Goal: Information Seeking & Learning: Check status

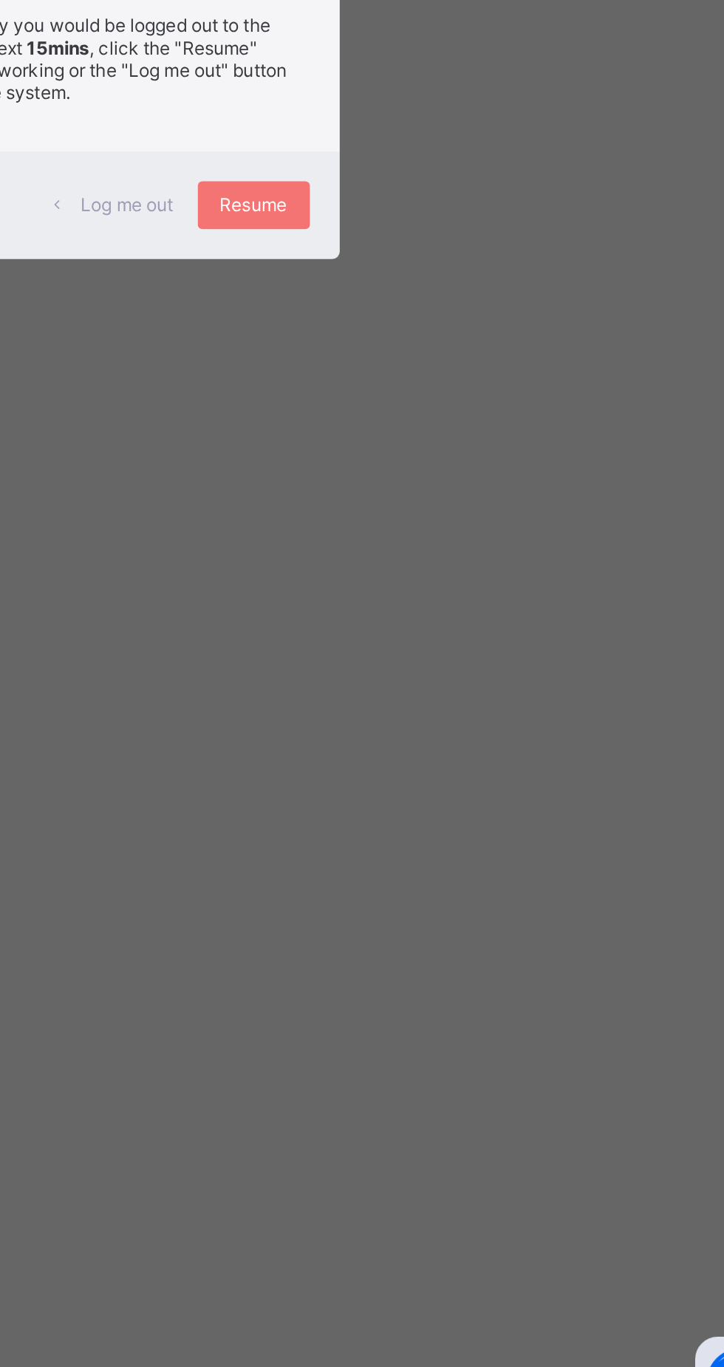
click at [463, 761] on span "Resume" at bounding box center [446, 755] width 33 height 11
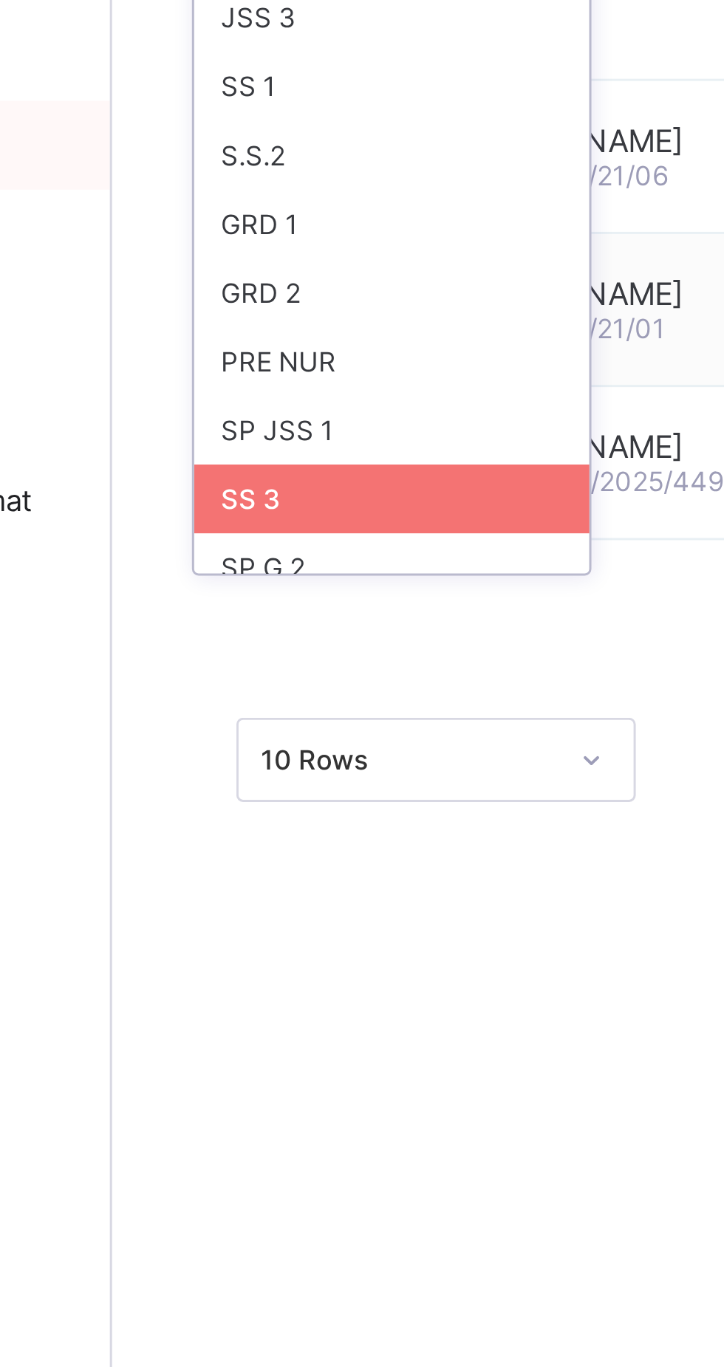
scroll to position [201, 0]
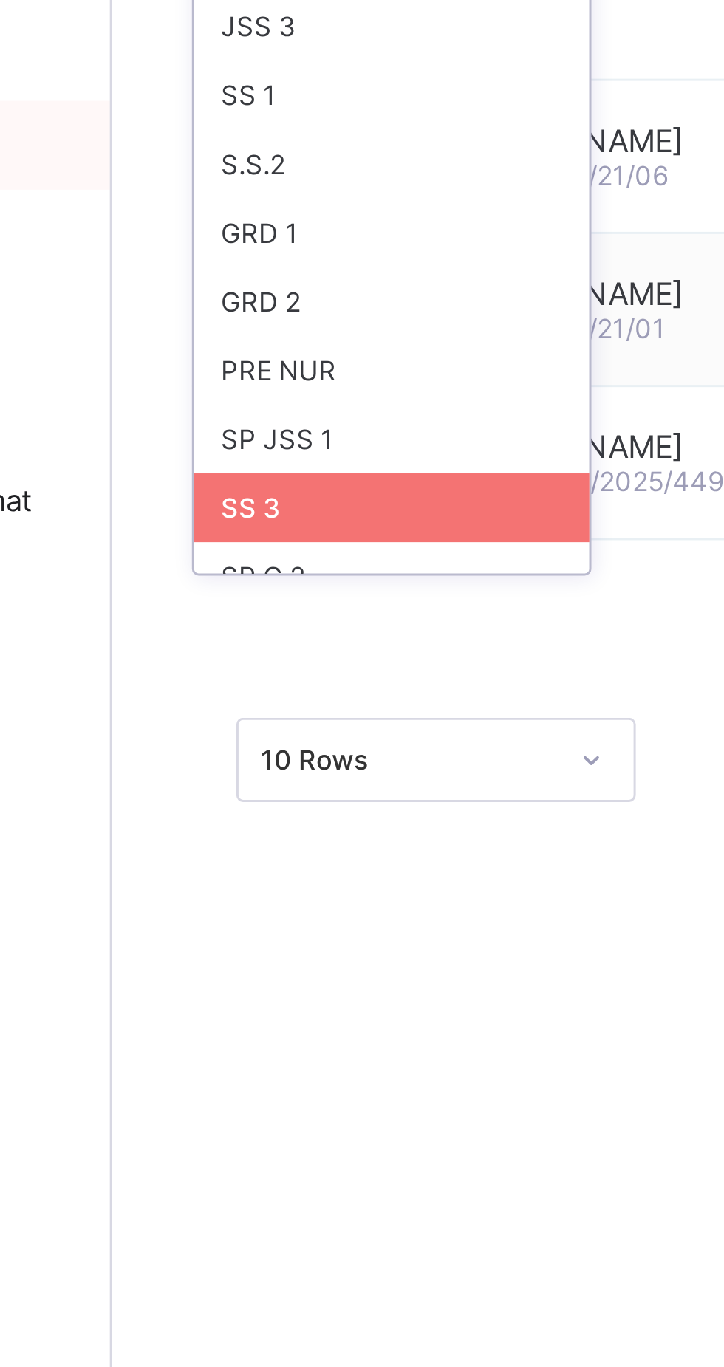
click at [246, 243] on div "SS 1" at bounding box center [270, 249] width 131 height 23
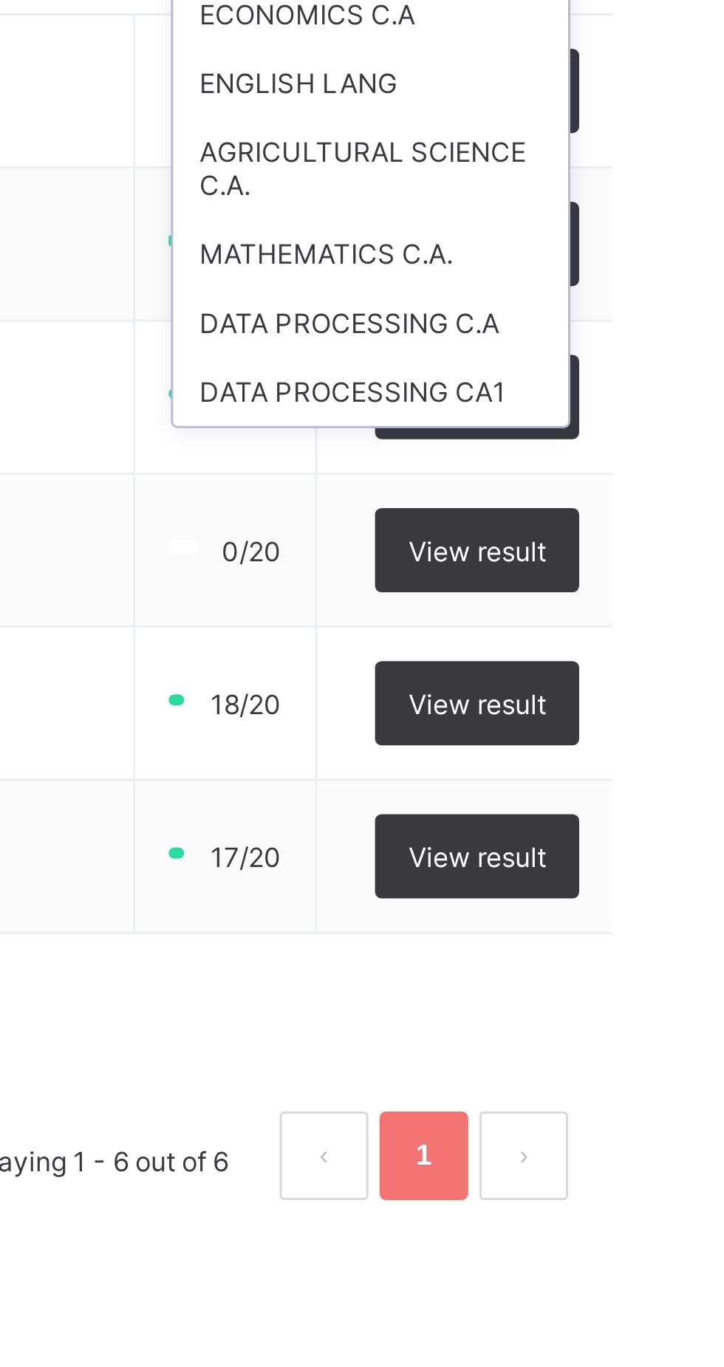
click at [629, 322] on div "MATHEMATICS C.A." at bounding box center [616, 323] width 131 height 23
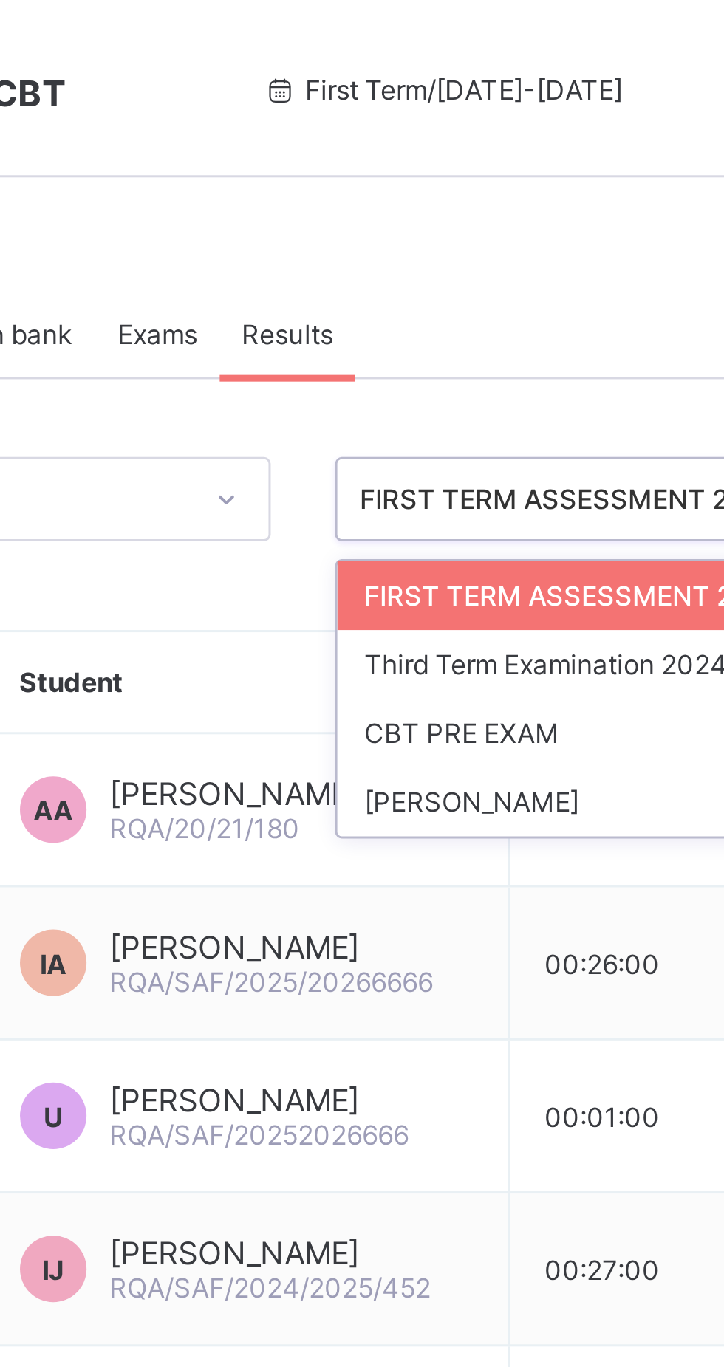
click at [400, 86] on div "Question bank Exams Results Results More Options Bulk upload question Add quest…" at bounding box center [450, 375] width 547 height 602
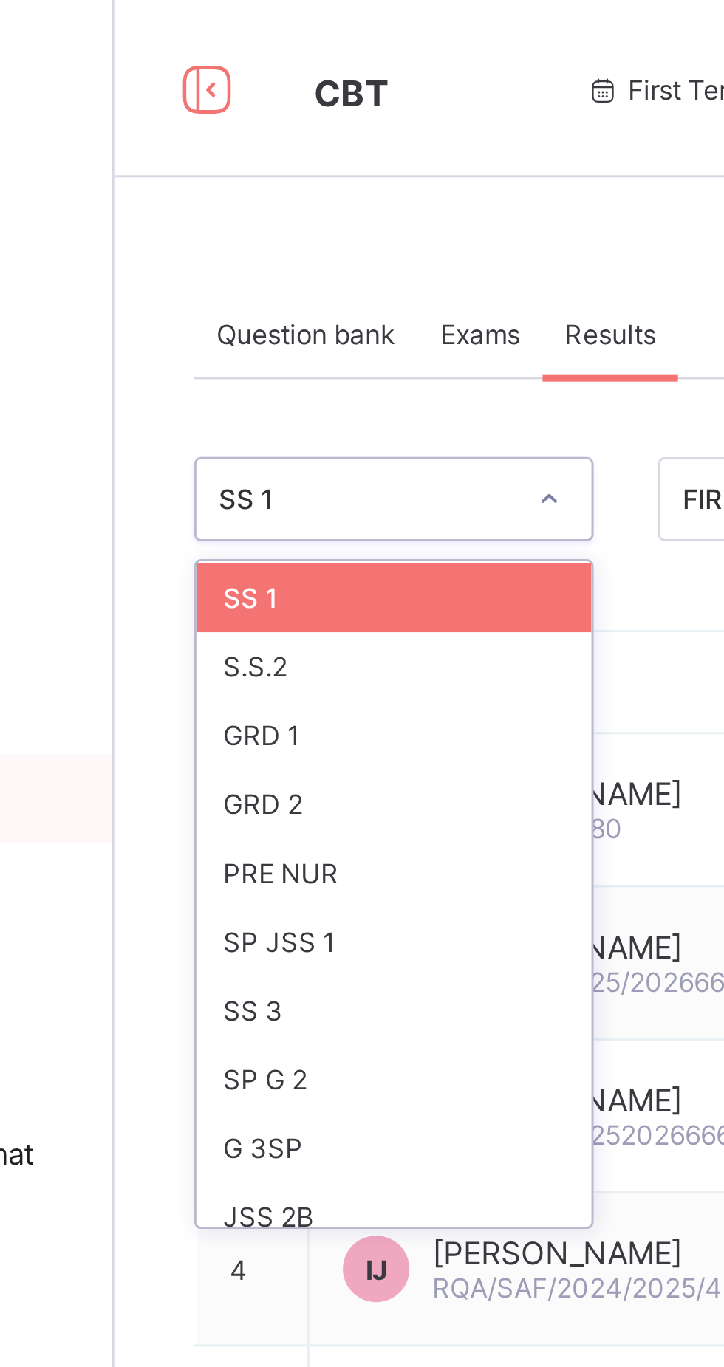
scroll to position [250, 0]
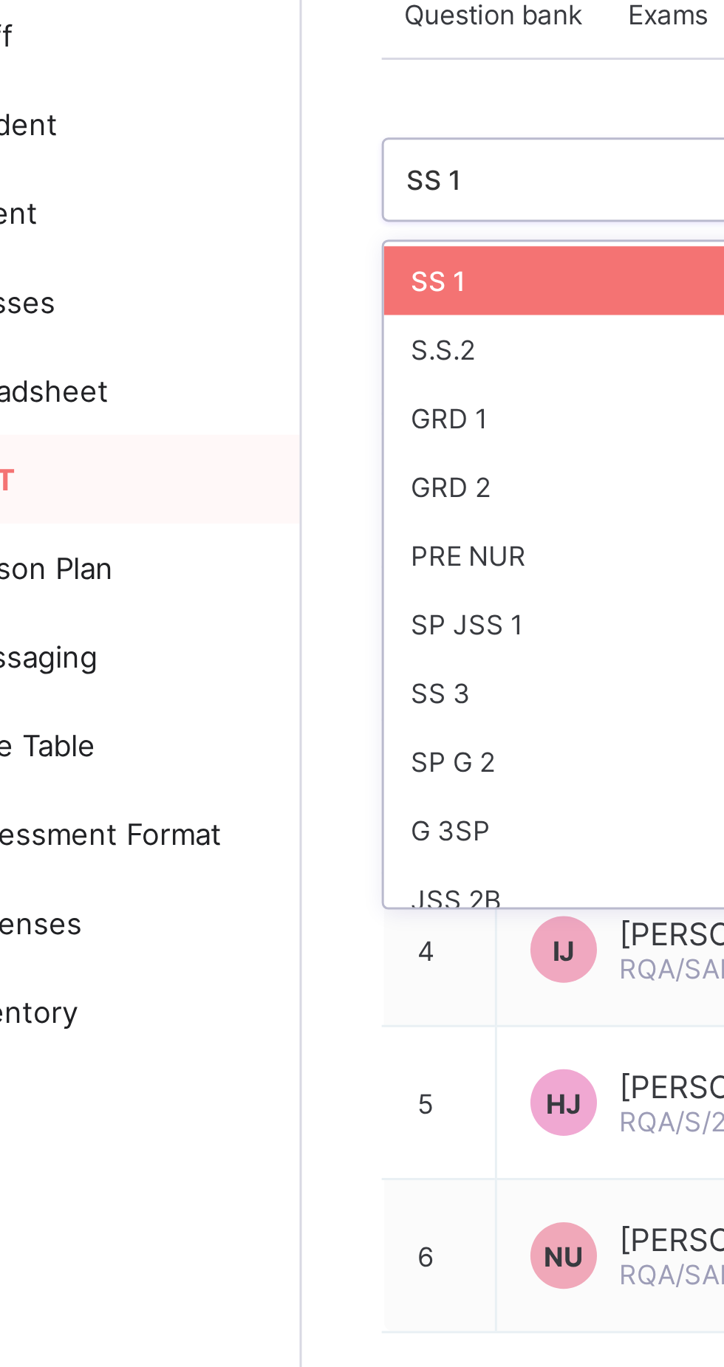
click at [253, 215] on div "S.S.2" at bounding box center [270, 222] width 131 height 23
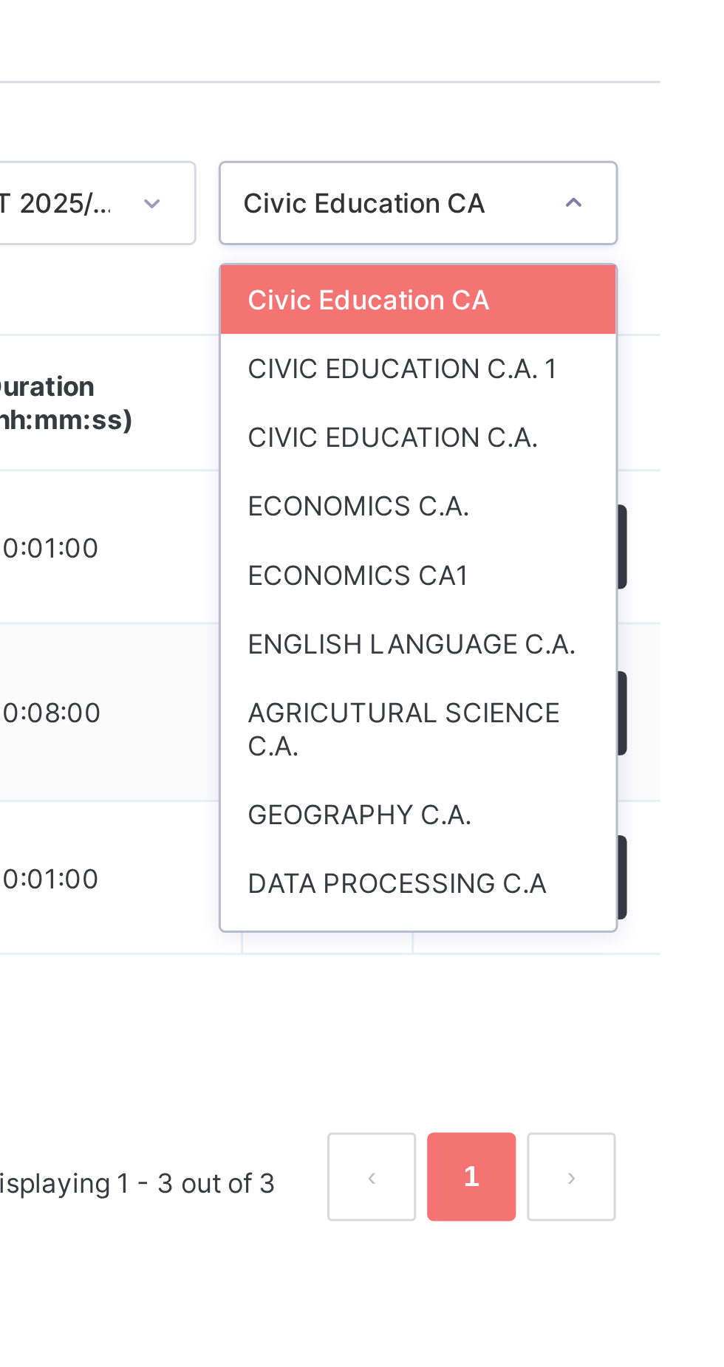
scroll to position [14, 0]
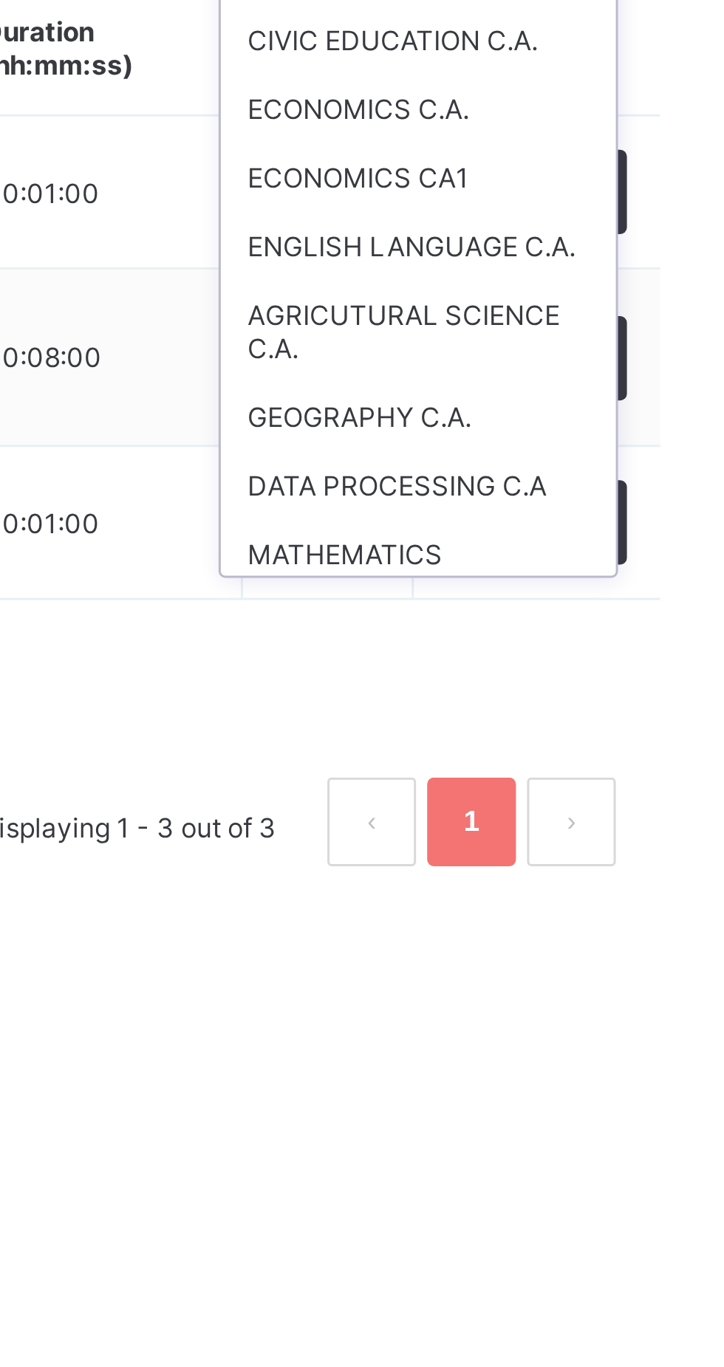
click at [602, 398] on div "MATHEMATICS" at bounding box center [616, 401] width 131 height 23
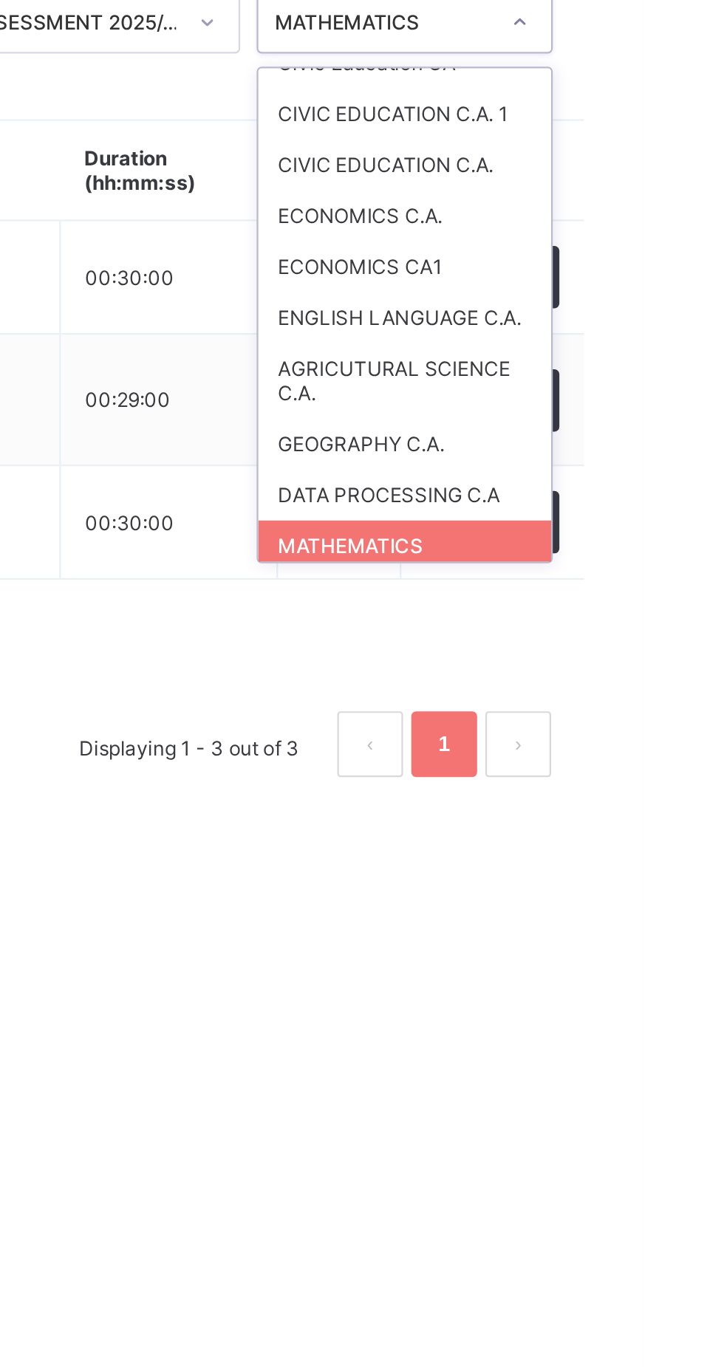
click at [632, 352] on div "GEOGRAPHY C.A." at bounding box center [616, 355] width 131 height 23
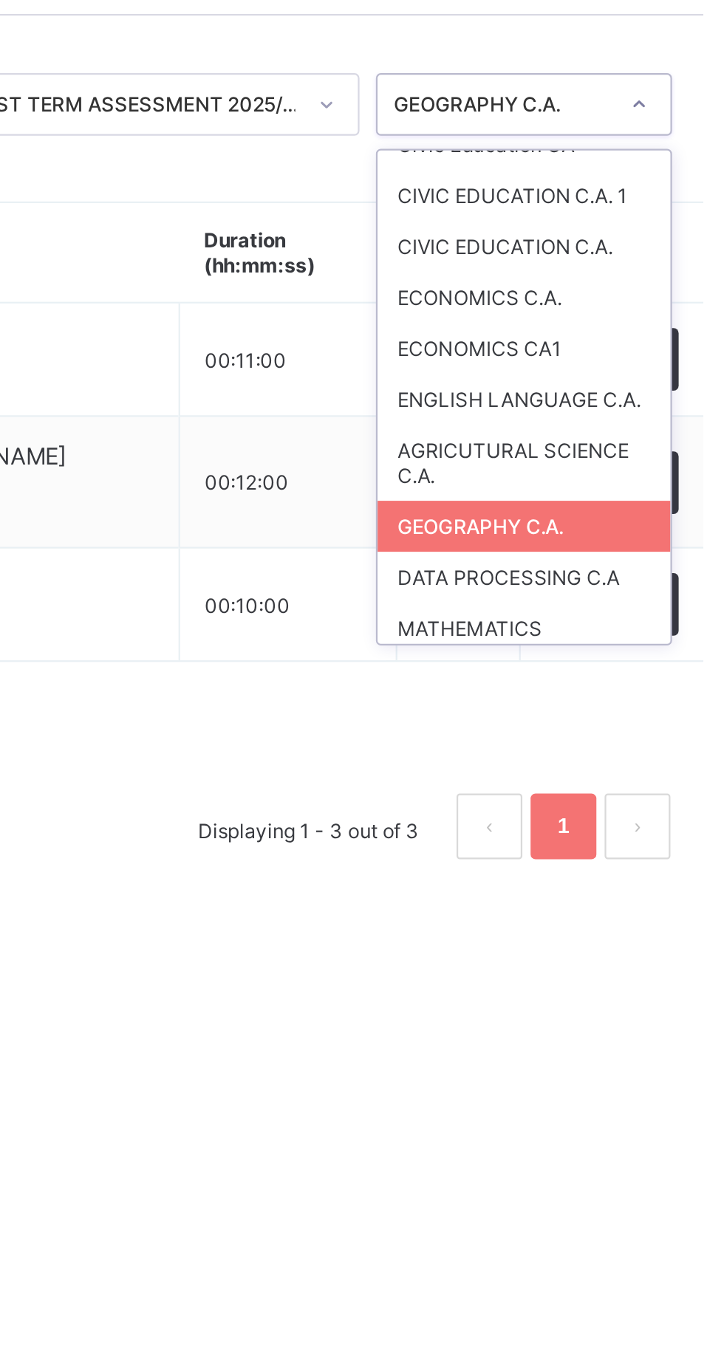
click at [624, 379] on div "DATA PROCESSING C.A" at bounding box center [616, 378] width 131 height 23
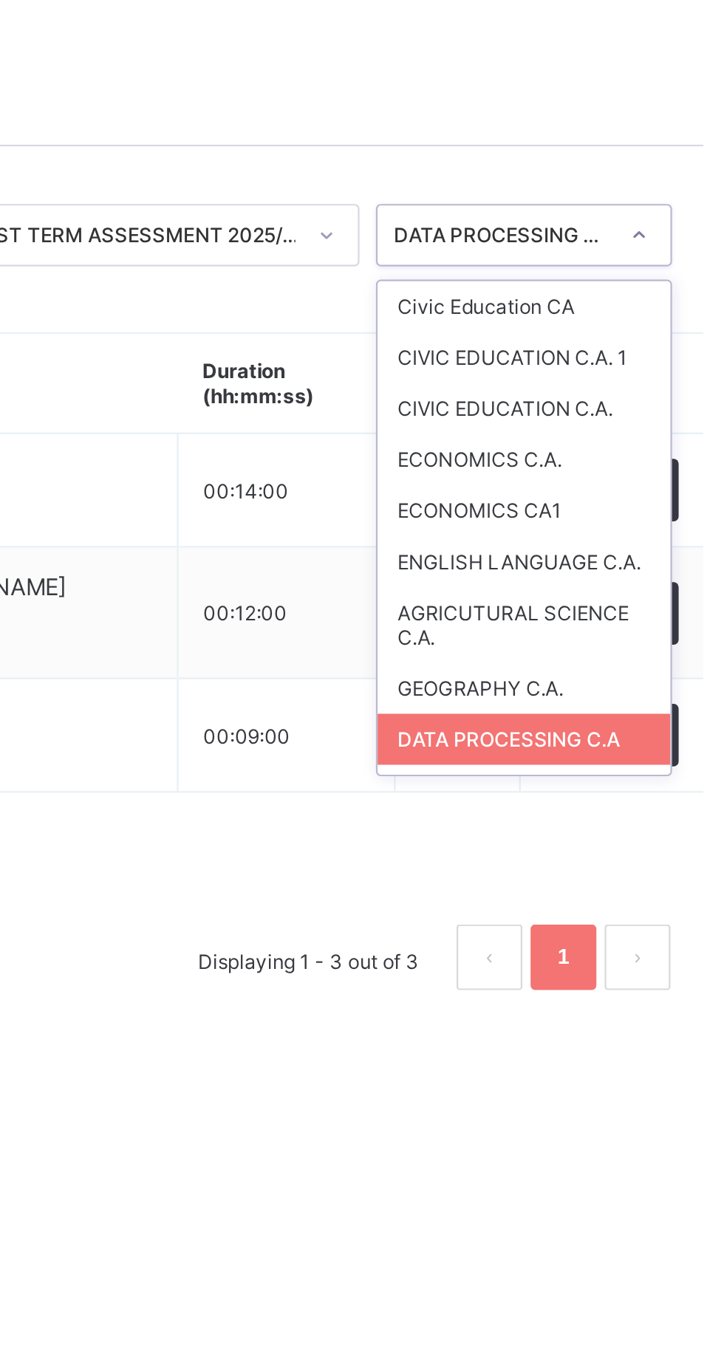
click at [623, 266] on div "ECONOMICS C.A." at bounding box center [616, 267] width 131 height 23
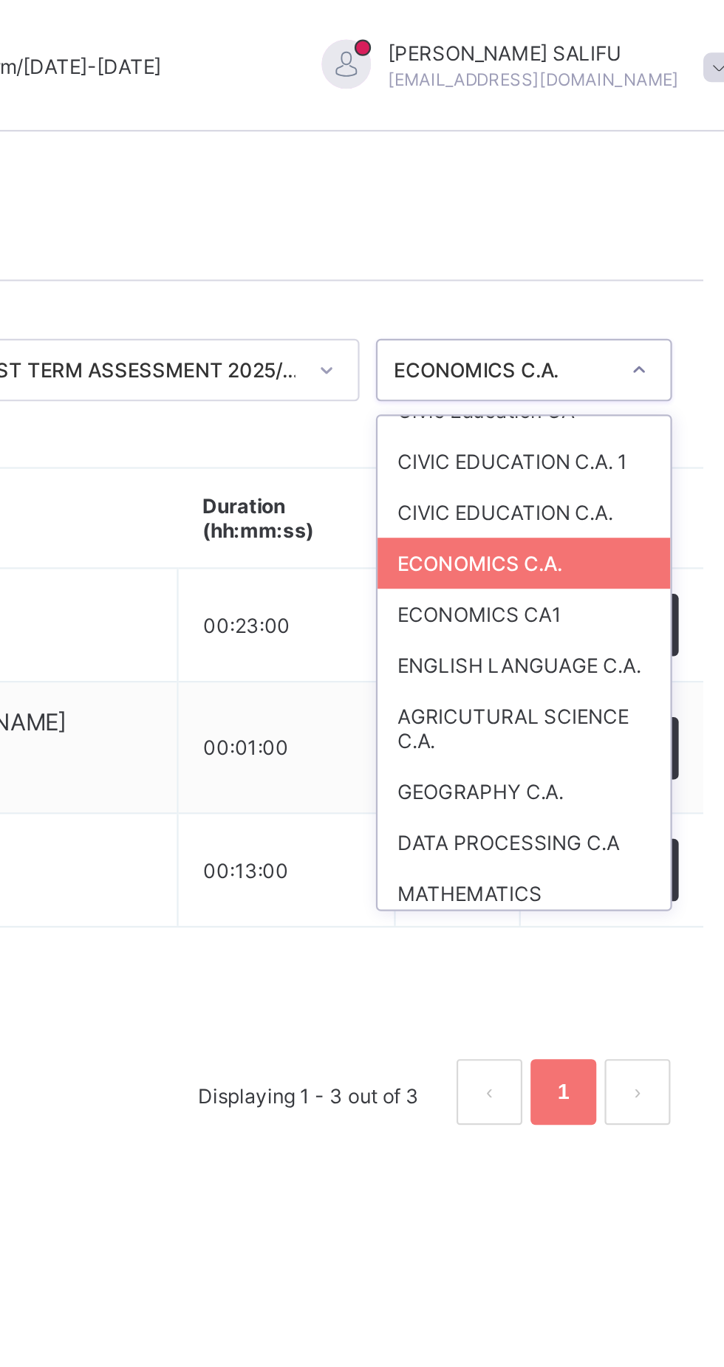
click at [641, 278] on div "ECONOMICS CA1" at bounding box center [616, 275] width 131 height 23
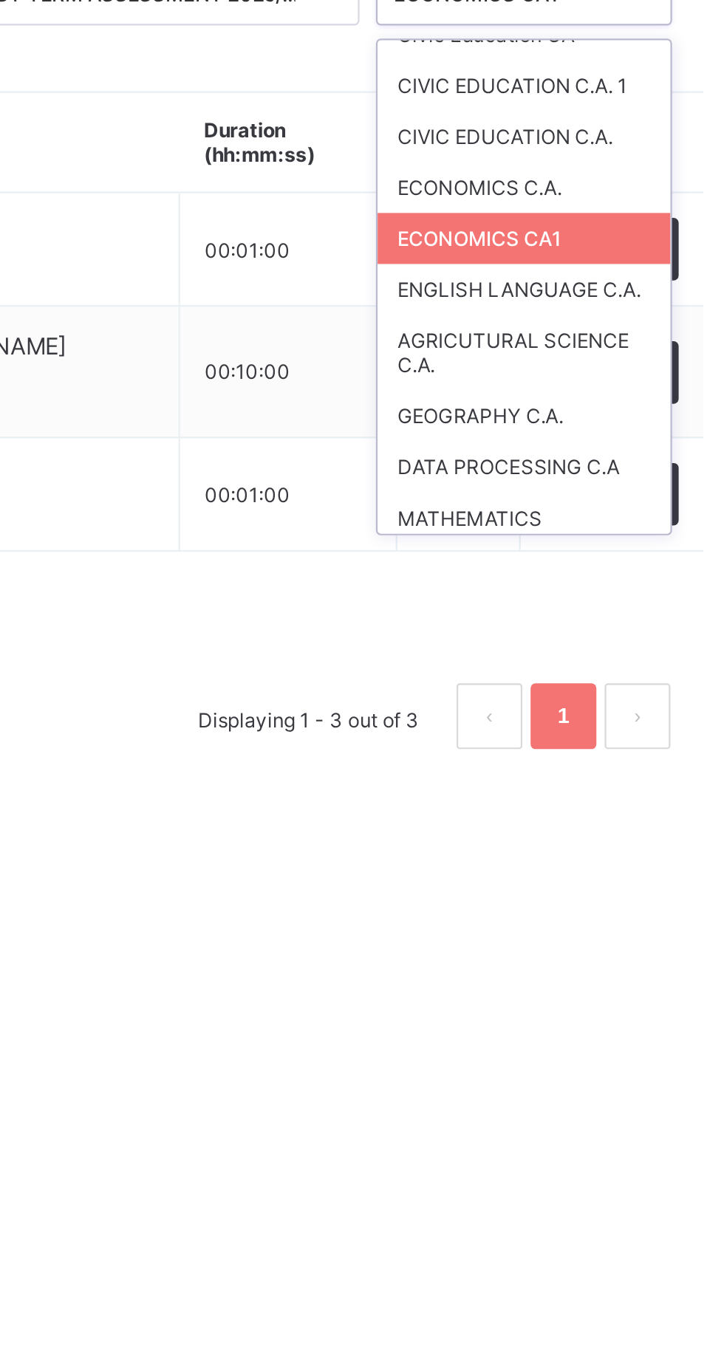
click at [652, 321] on div "AGRICUTURAL SCIENCE C.A." at bounding box center [616, 327] width 131 height 34
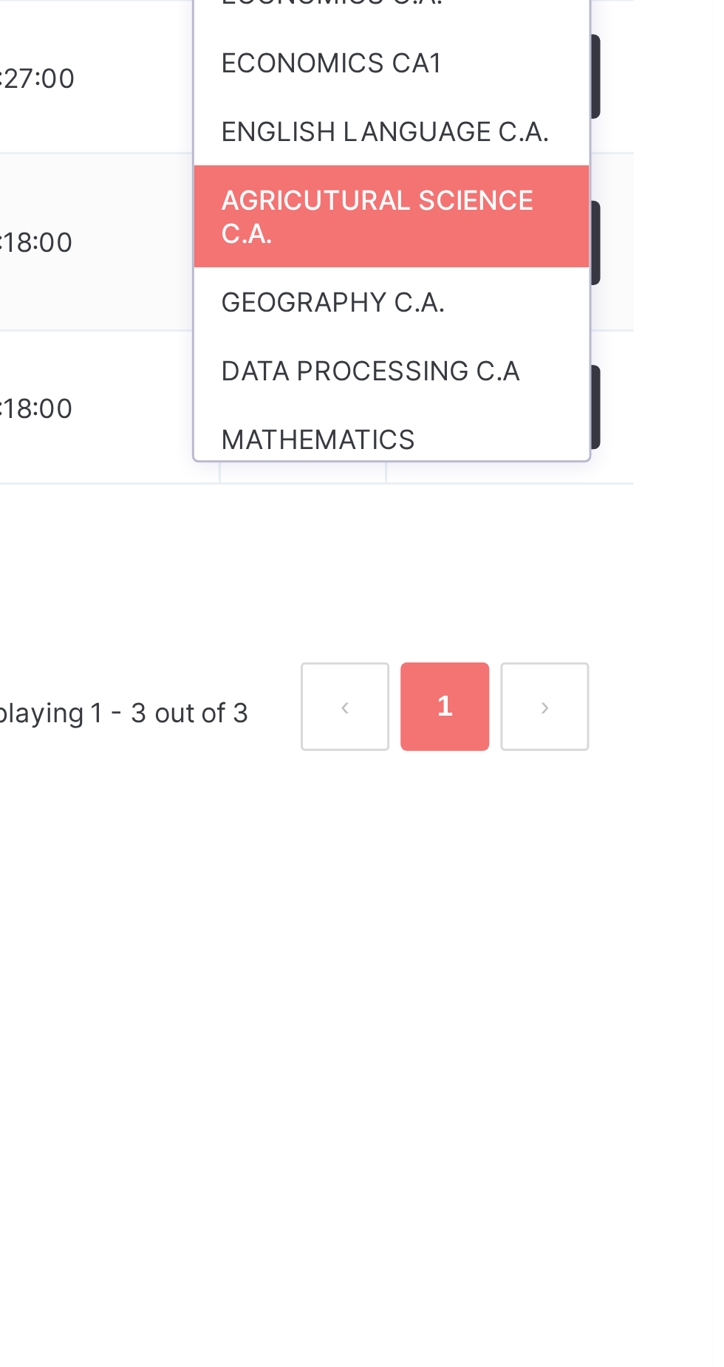
scroll to position [0, 0]
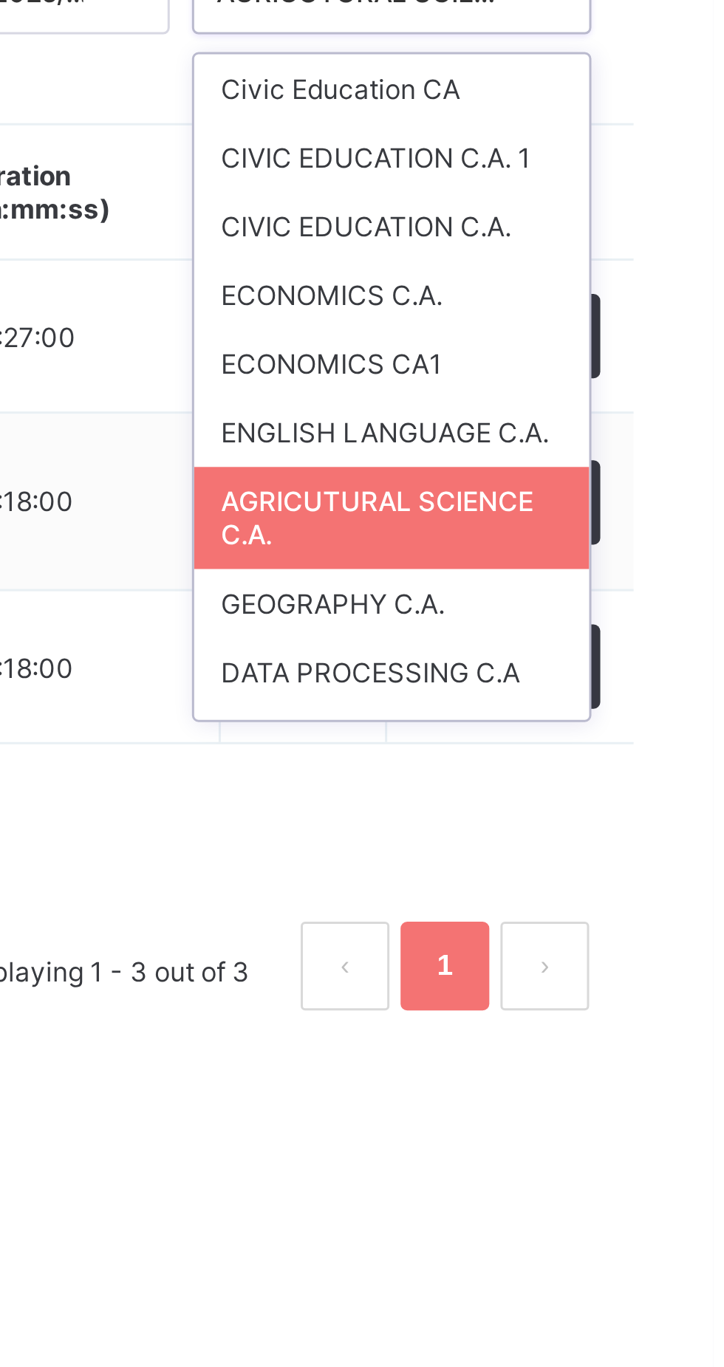
click at [620, 250] on div "CIVIC EDUCATION C.A." at bounding box center [616, 244] width 131 height 23
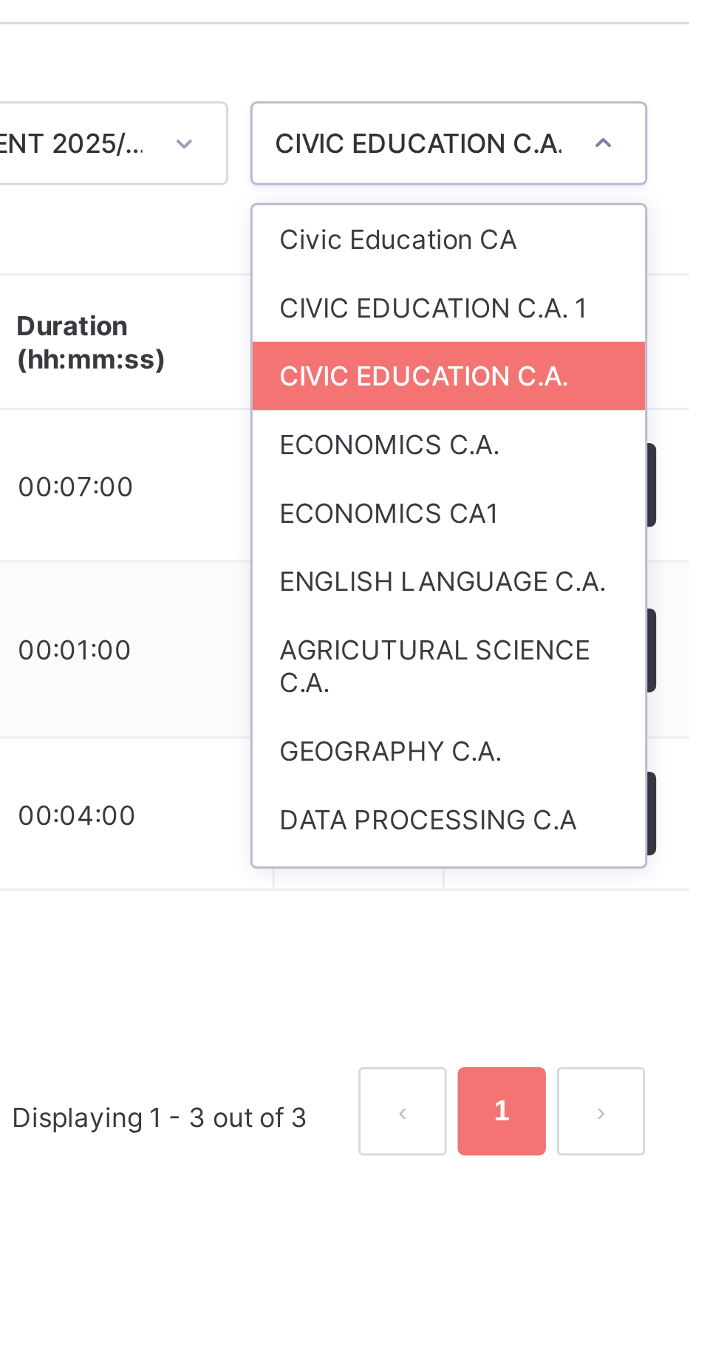
scroll to position [14, 0]
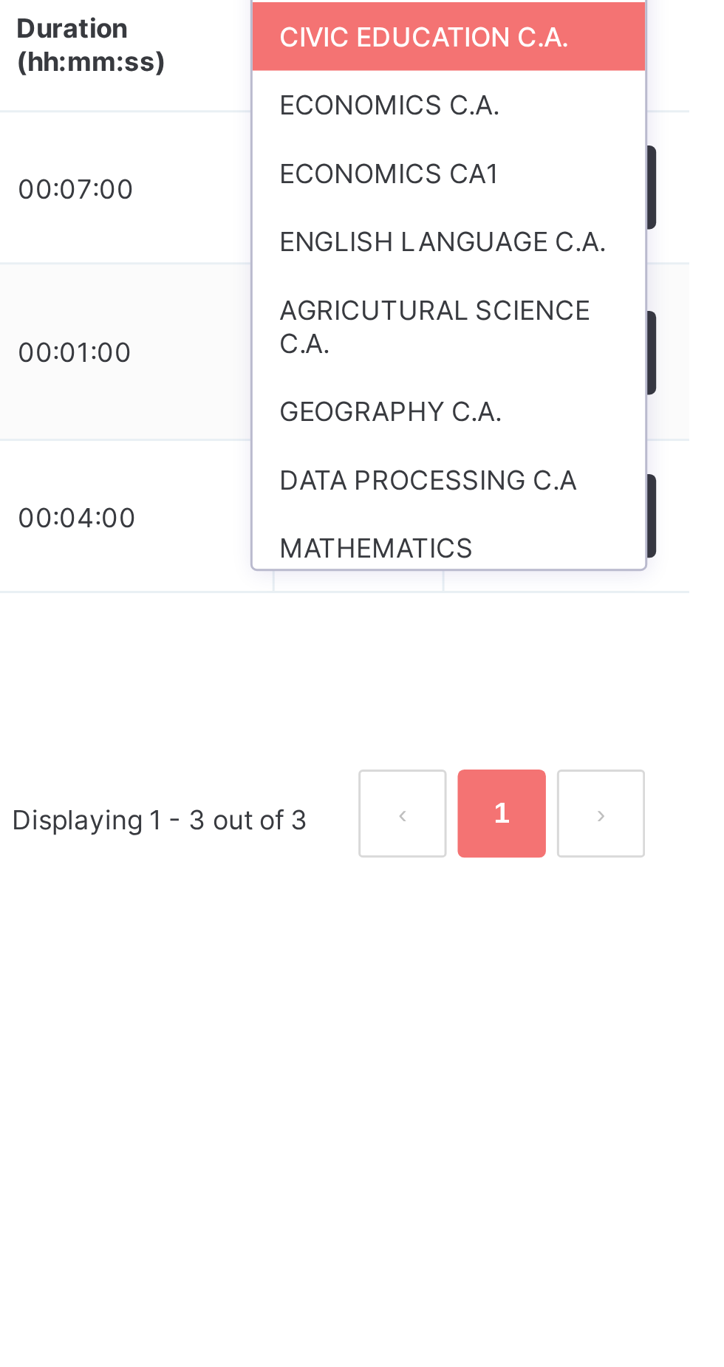
click at [612, 397] on div "MATHEMATICS" at bounding box center [616, 401] width 131 height 23
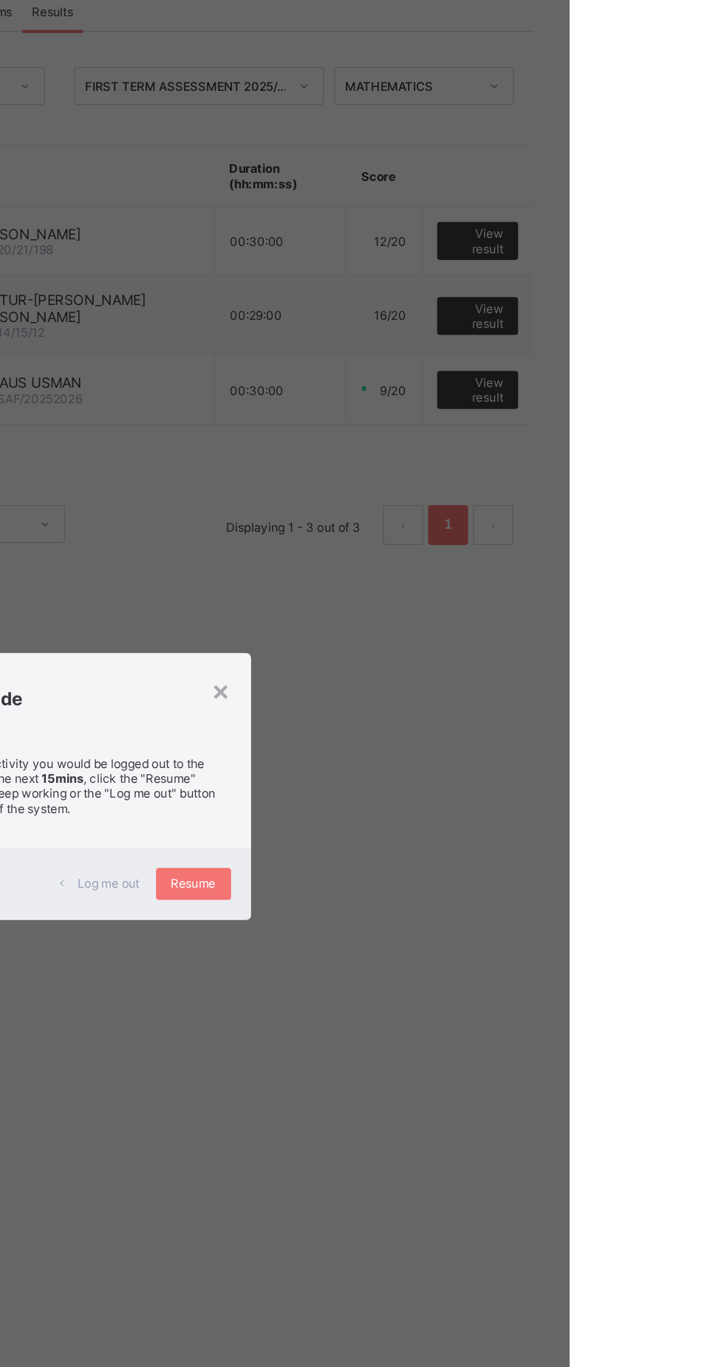
click at [474, 767] on div "Resume" at bounding box center [446, 756] width 55 height 24
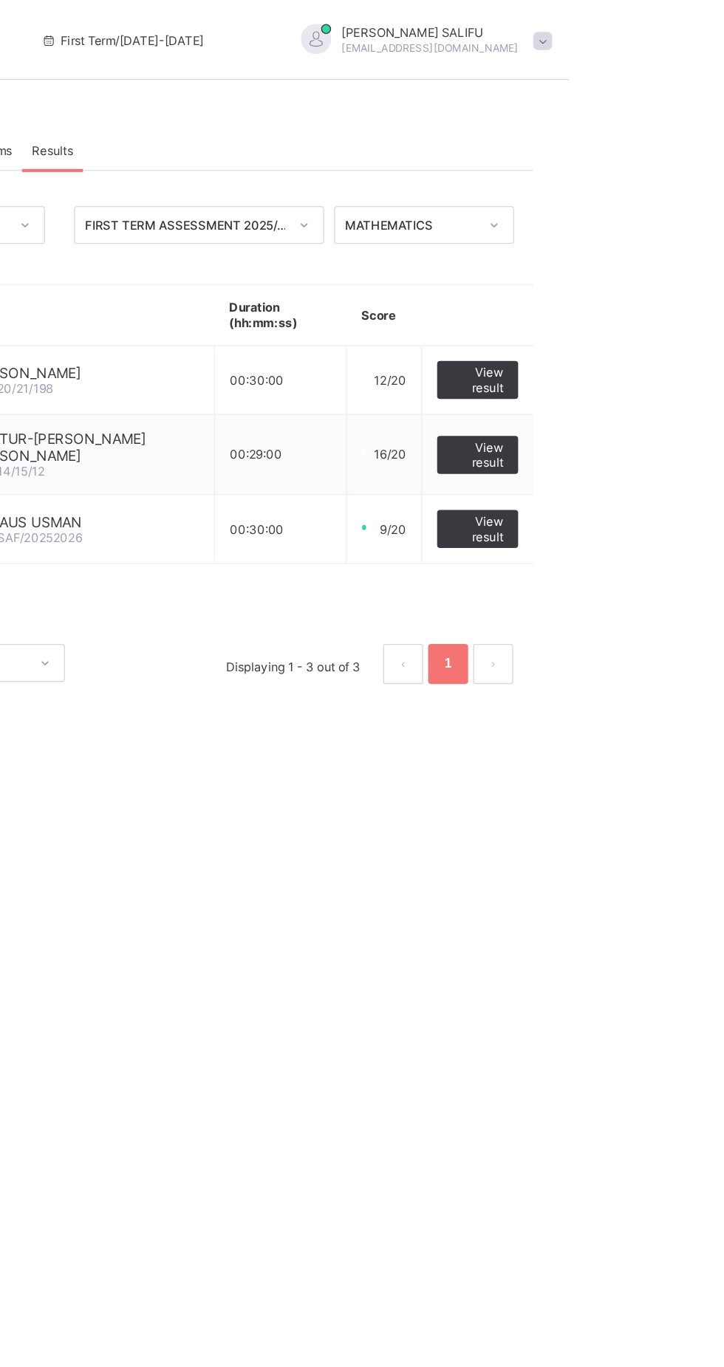
click at [697, 30] on span at bounding box center [703, 30] width 13 height 13
click at [615, 175] on span "Logout" at bounding box center [664, 170] width 98 height 17
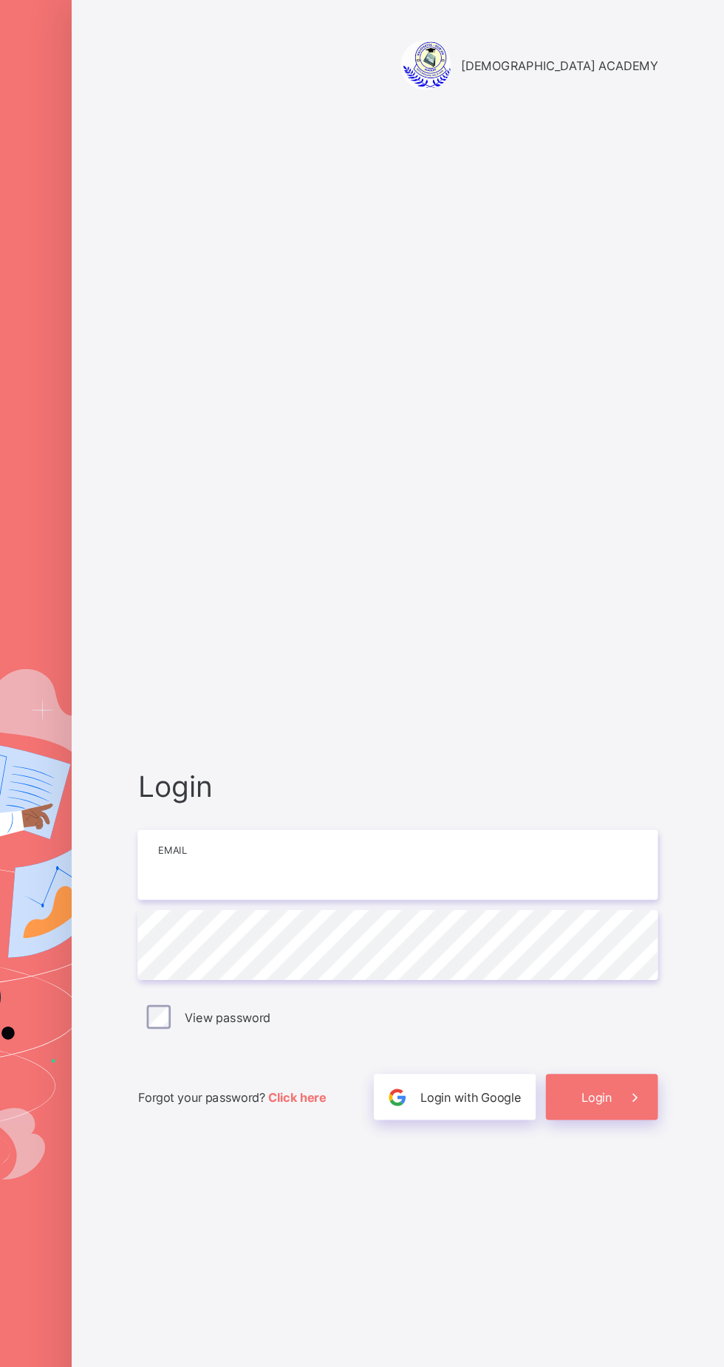
click at [479, 665] on input "email" at bounding box center [482, 639] width 384 height 52
click at [399, 665] on input "email" at bounding box center [482, 639] width 384 height 52
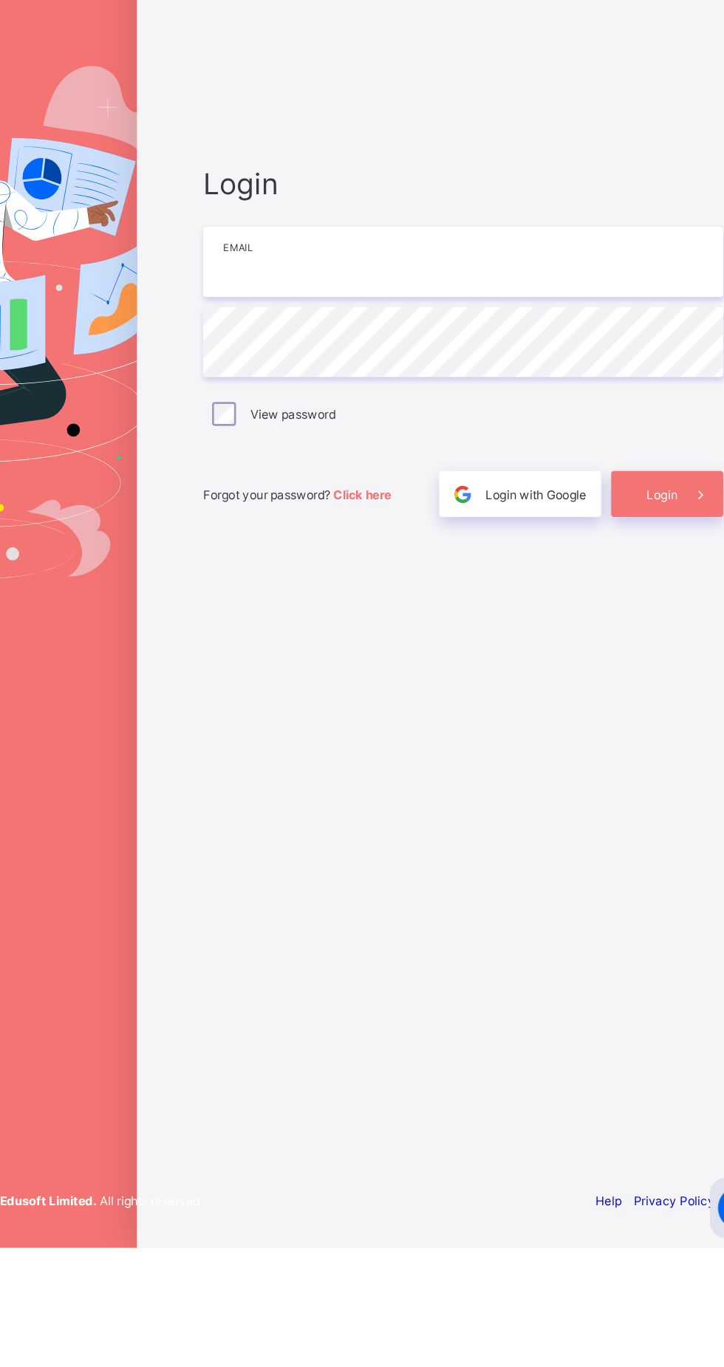
click at [415, 665] on input "email" at bounding box center [482, 639] width 384 height 52
click at [389, 665] on input "email" at bounding box center [482, 639] width 384 height 52
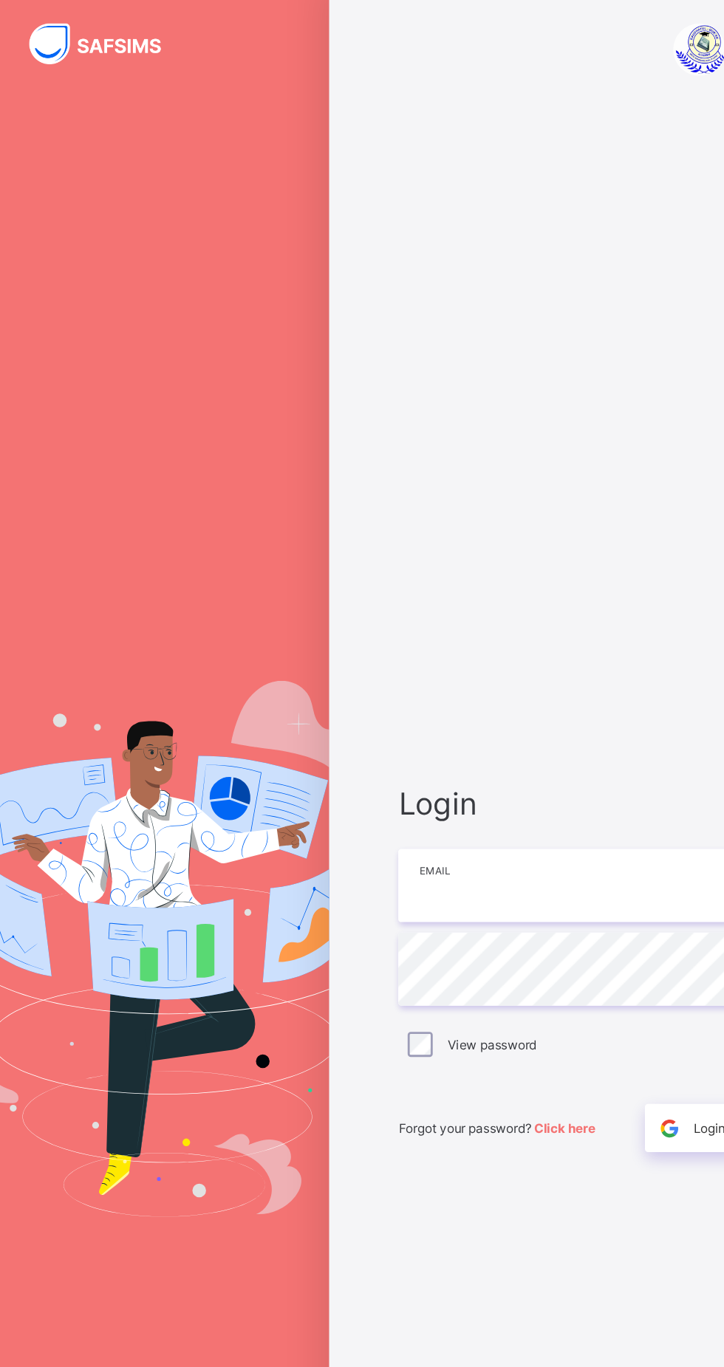
type input "**********"
